Goal: Find contact information: Find contact information

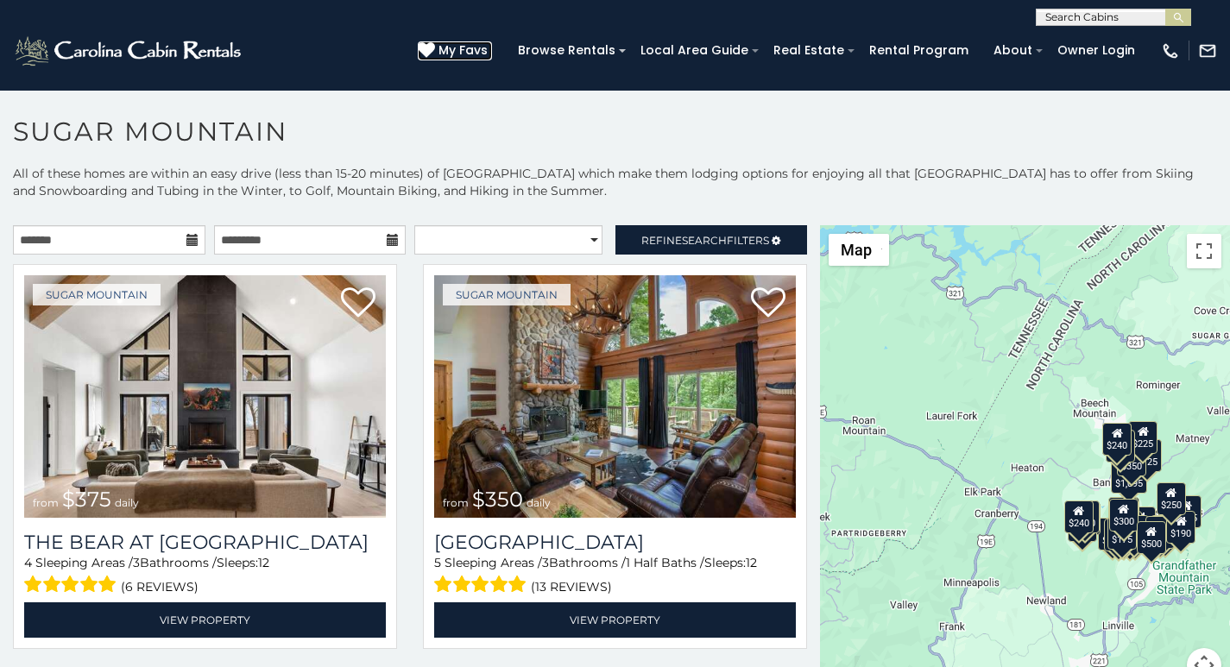
click at [435, 45] on icon at bounding box center [426, 49] width 17 height 17
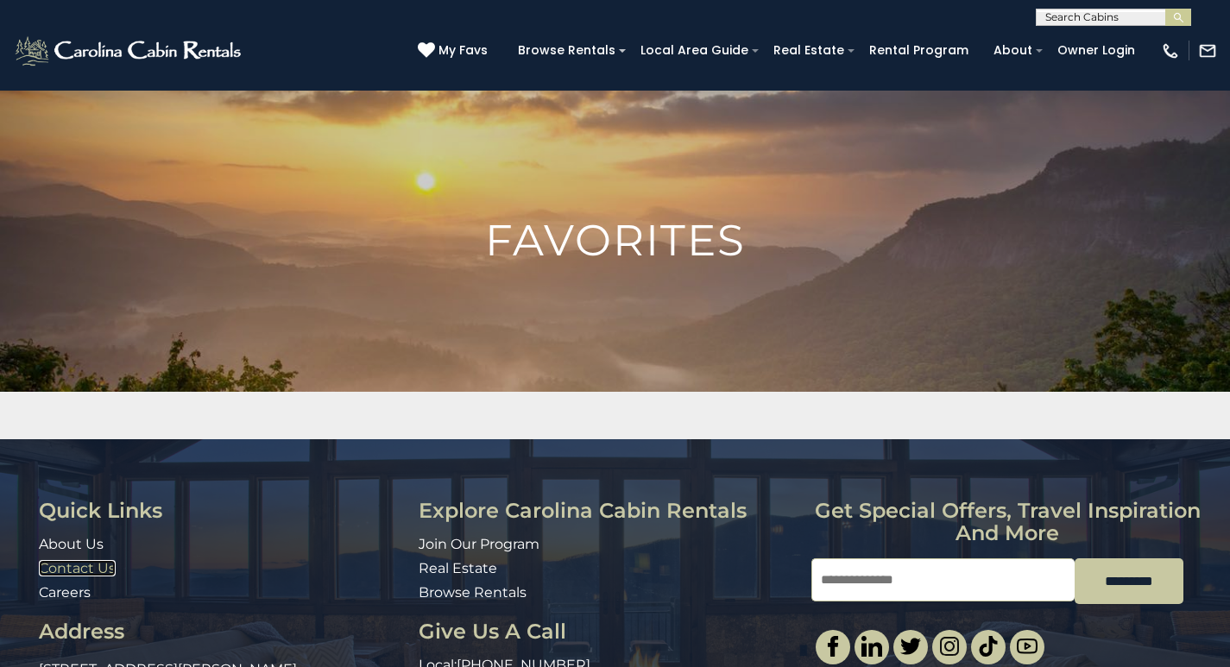
click at [46, 564] on link "Contact Us" at bounding box center [77, 568] width 77 height 16
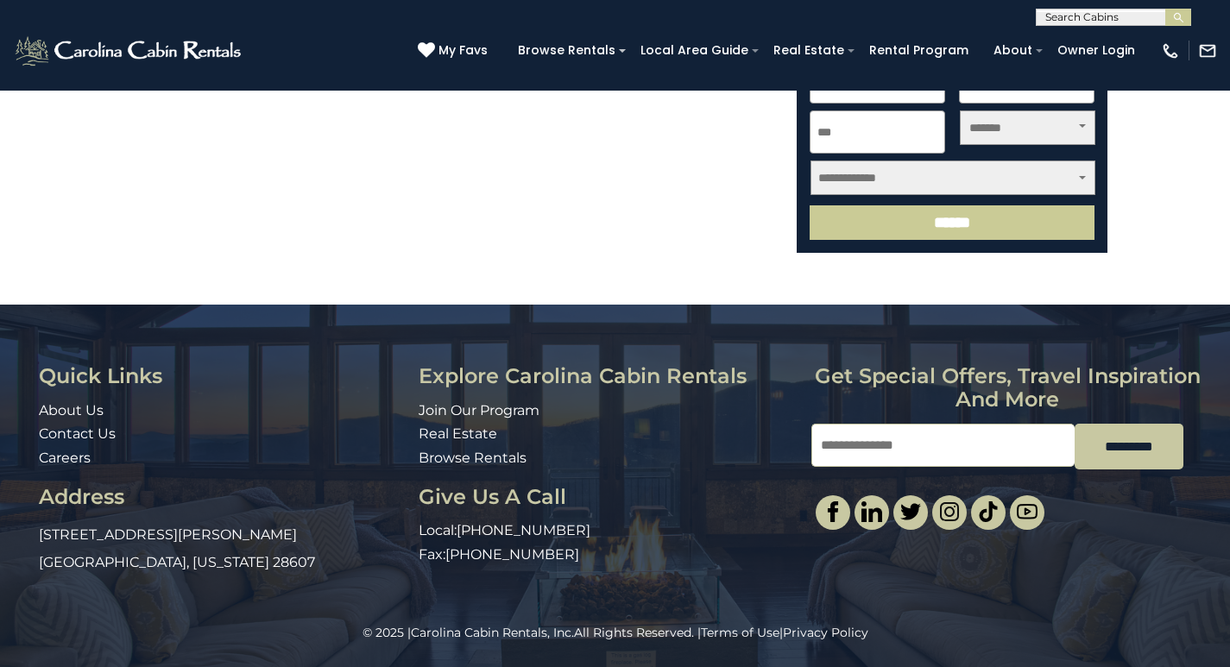
scroll to position [728, 0]
click at [952, 532] on div "Quick Links About Us Contact Us Careers Address [STREET_ADDRESS][PERSON_NAME][U…" at bounding box center [615, 473] width 1178 height 216
click at [973, 664] on div "© 2025 | Carolina Cabin Rentals, Inc. All Rights Reserved. | Terms of Use | Pri…" at bounding box center [615, 645] width 1230 height 43
click at [966, 663] on div "© 2025 | Carolina Cabin Rentals, Inc. All Rights Reserved. | Terms of Use | Pri…" at bounding box center [615, 645] width 1230 height 43
click at [969, 639] on p "© 2025 | Carolina Cabin Rentals, Inc. All Rights Reserved. | Terms of Use | Pri…" at bounding box center [615, 632] width 1152 height 17
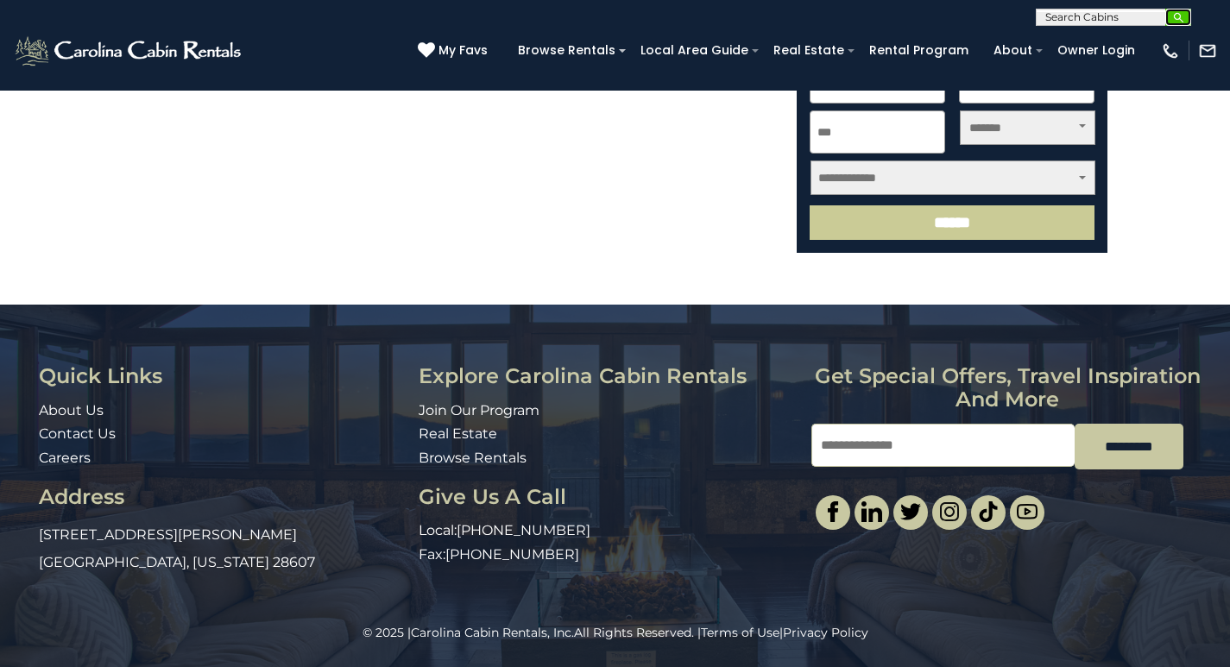
click at [1170, 20] on button "submit" at bounding box center [1178, 17] width 26 height 17
